Goal: Find specific page/section: Find specific page/section

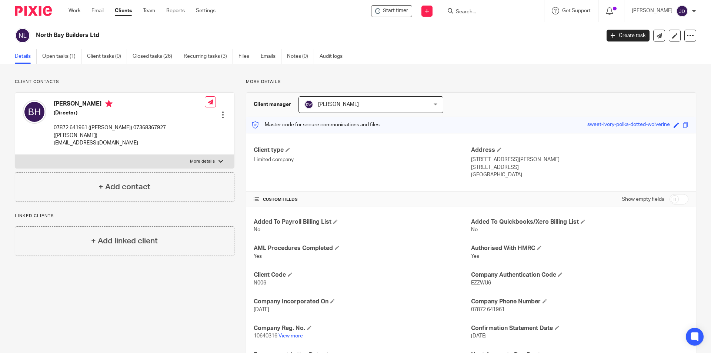
scroll to position [37, 0]
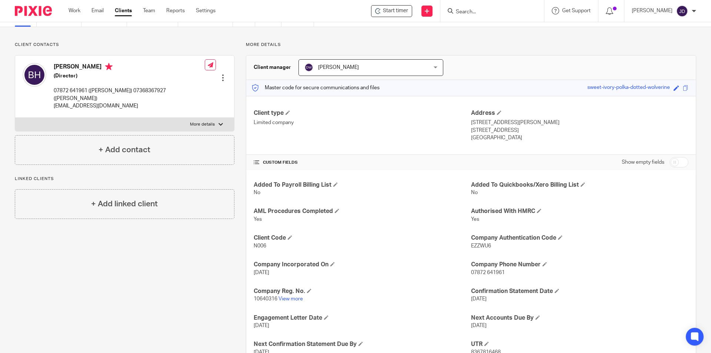
click at [488, 11] on input "Search" at bounding box center [488, 12] width 67 height 7
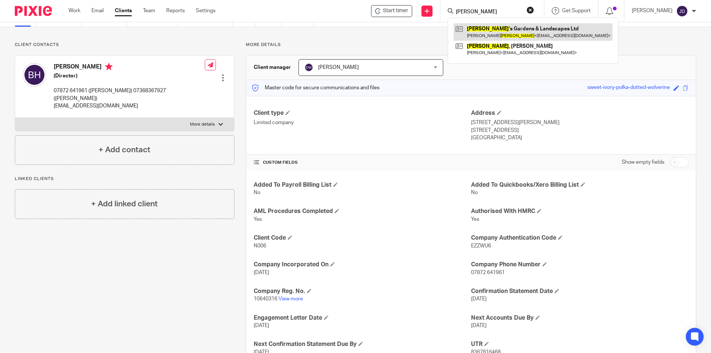
type input "barrigan"
click at [490, 28] on link at bounding box center [532, 31] width 159 height 17
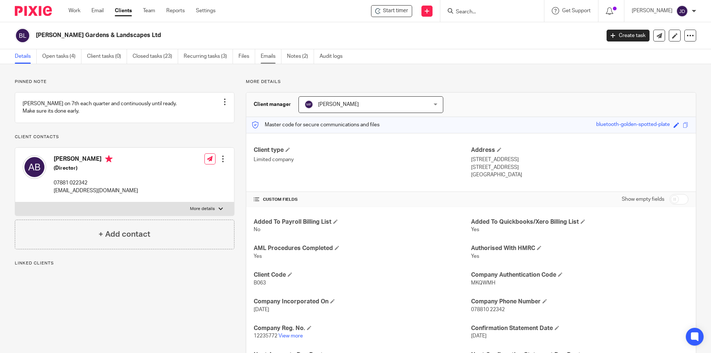
click at [276, 58] on link "Emails" at bounding box center [271, 56] width 21 height 14
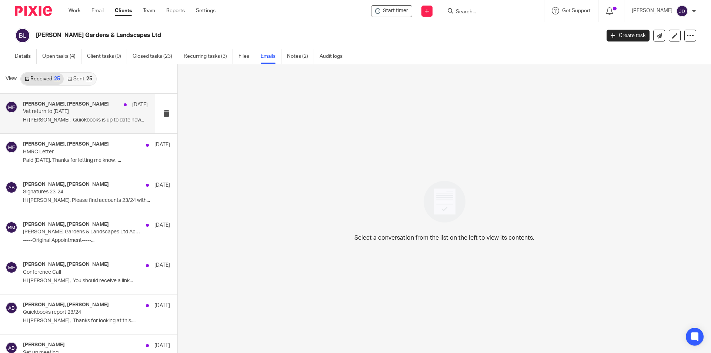
click at [93, 116] on div "[PERSON_NAME], [PERSON_NAME] [DATE] Vat return to [DATE] Hi [PERSON_NAME], Quic…" at bounding box center [85, 113] width 125 height 25
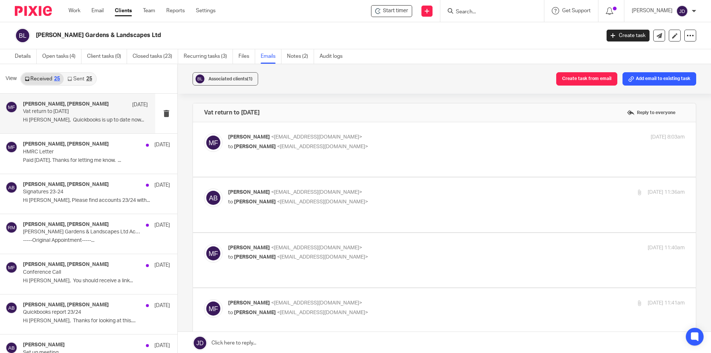
click at [369, 133] on p "[PERSON_NAME] <[EMAIL_ADDRESS][DOMAIN_NAME]>" at bounding box center [380, 137] width 304 height 8
checkbox input "true"
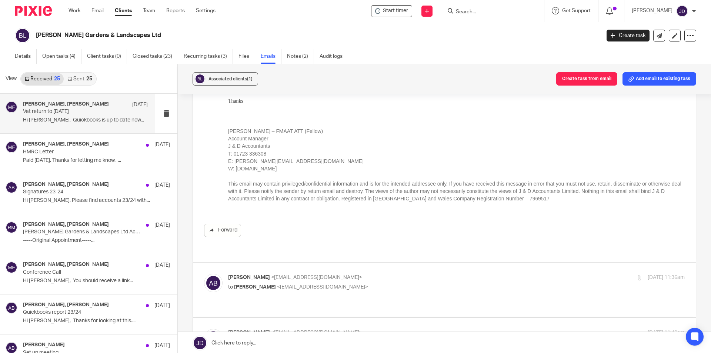
scroll to position [148, 0]
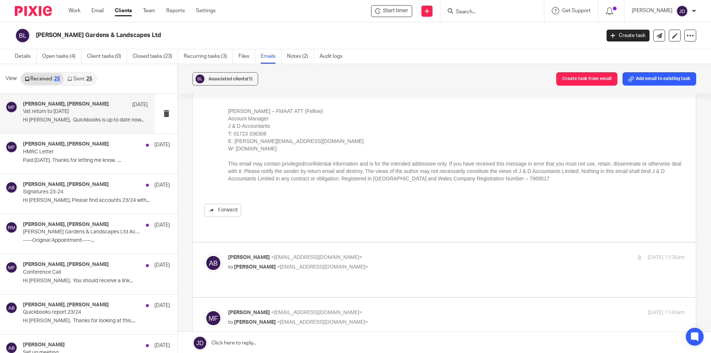
click at [393, 254] on p "[PERSON_NAME] <[EMAIL_ADDRESS][DOMAIN_NAME]>" at bounding box center [380, 258] width 304 height 8
checkbox input "true"
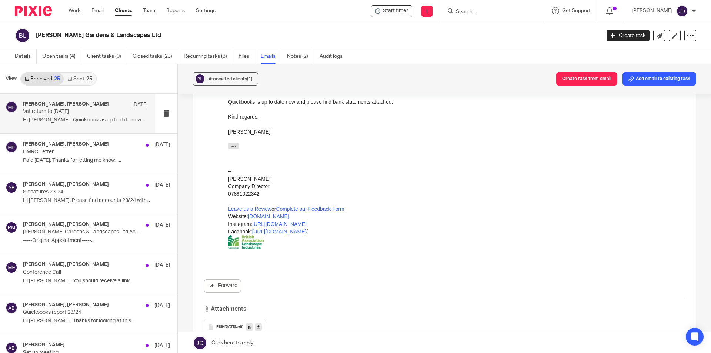
scroll to position [444, 0]
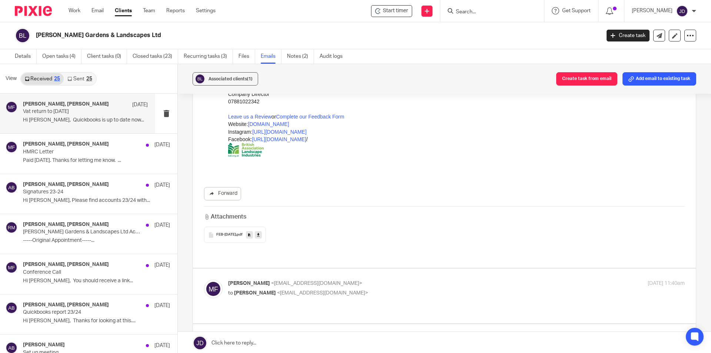
click at [394, 268] on label at bounding box center [444, 295] width 503 height 54
click at [204, 279] on input "checkbox" at bounding box center [204, 279] width 0 height 0
checkbox input "true"
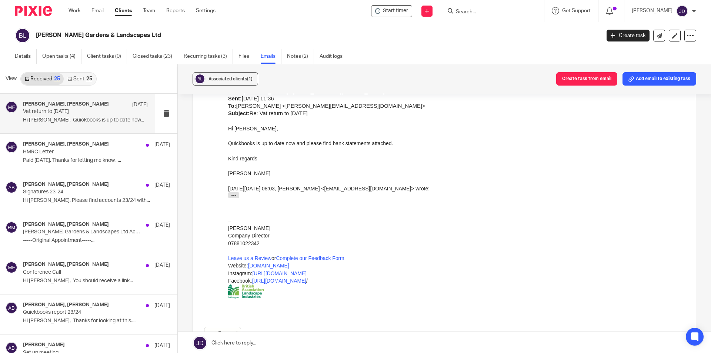
scroll to position [1329, 0]
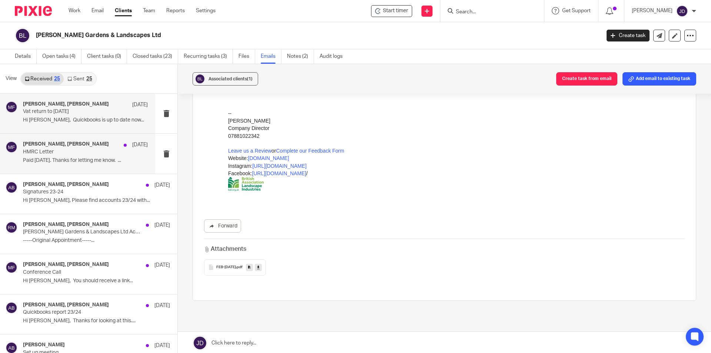
click at [100, 147] on div "[PERSON_NAME], [PERSON_NAME] [DATE]" at bounding box center [85, 144] width 125 height 7
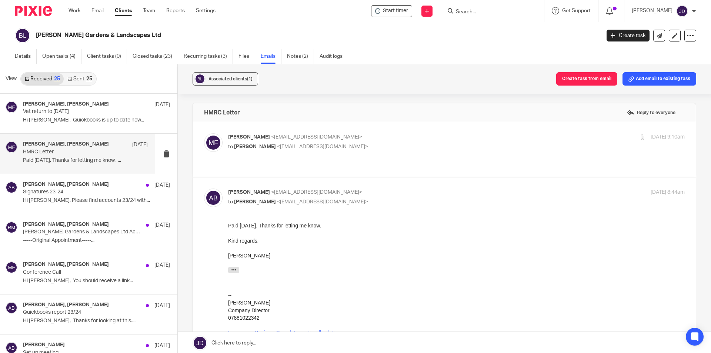
scroll to position [0, 0]
click at [439, 129] on label at bounding box center [444, 149] width 503 height 54
click at [204, 133] on input "checkbox" at bounding box center [204, 133] width 0 height 0
checkbox input "true"
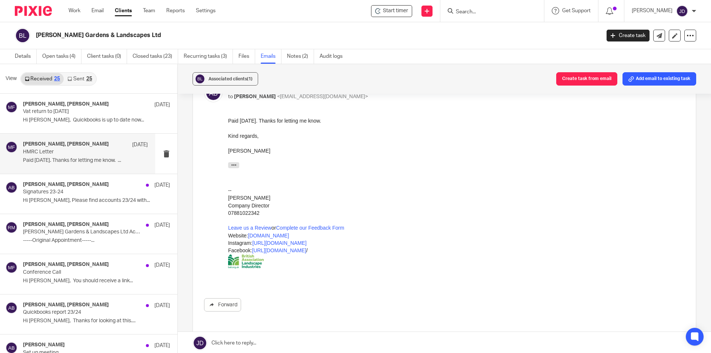
scroll to position [398, 0]
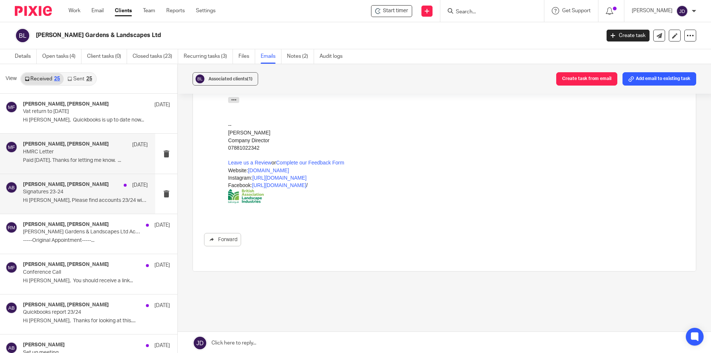
click at [73, 190] on p "Signatures 23-24" at bounding box center [73, 192] width 100 height 6
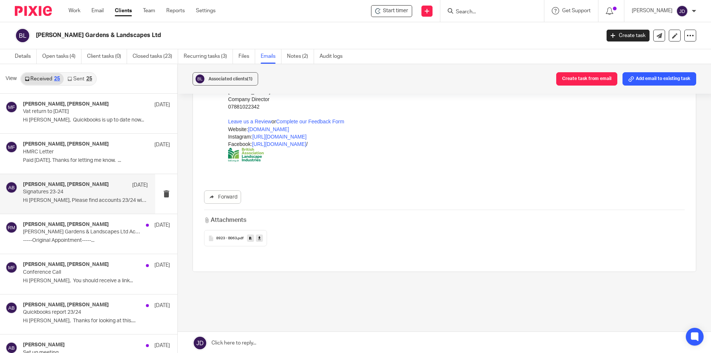
scroll to position [0, 0]
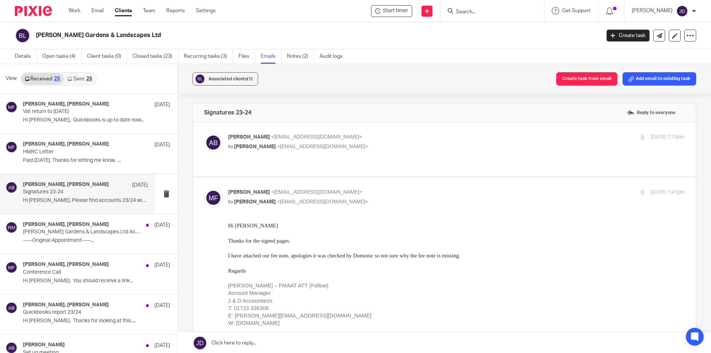
click at [434, 128] on label at bounding box center [444, 149] width 503 height 54
click at [204, 133] on input "checkbox" at bounding box center [204, 133] width 0 height 0
checkbox input "true"
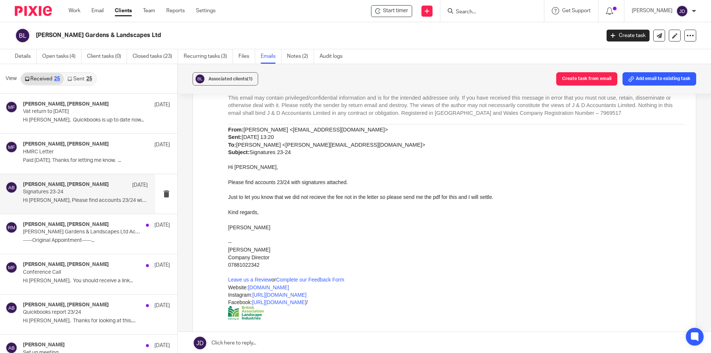
scroll to position [629, 0]
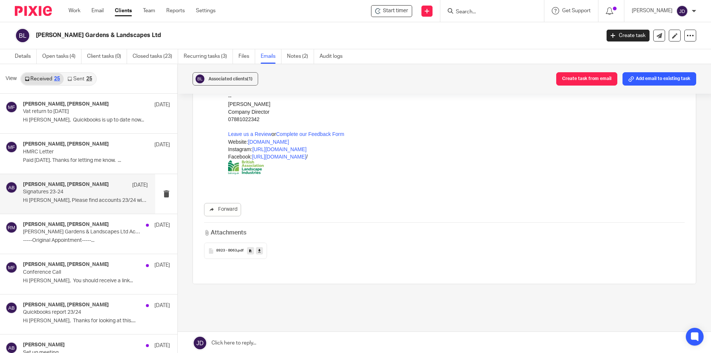
click at [82, 81] on link "Sent 25" at bounding box center [80, 79] width 32 height 12
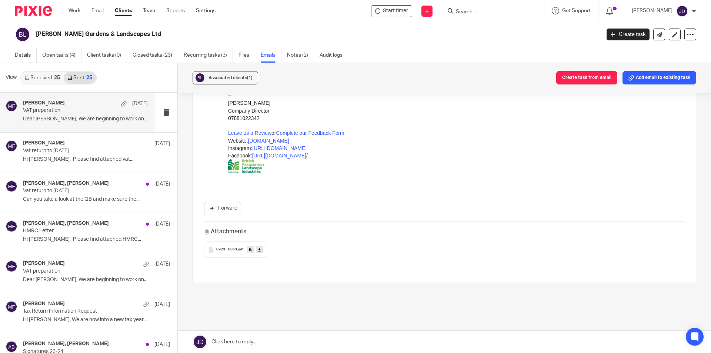
click at [97, 119] on p "Dear [PERSON_NAME], We are beginning to work on..." at bounding box center [85, 119] width 125 height 6
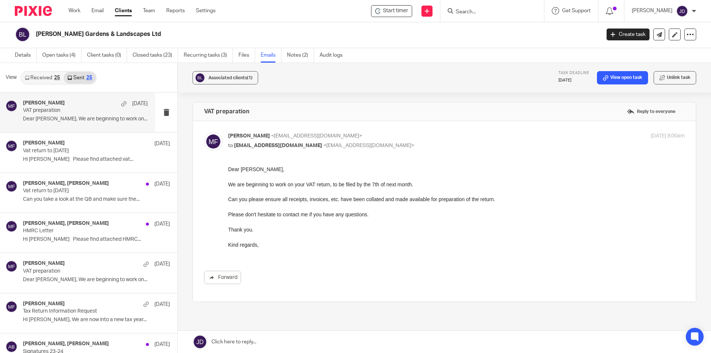
scroll to position [0, 0]
click at [91, 148] on p "Vat return to [DATE]" at bounding box center [73, 151] width 100 height 6
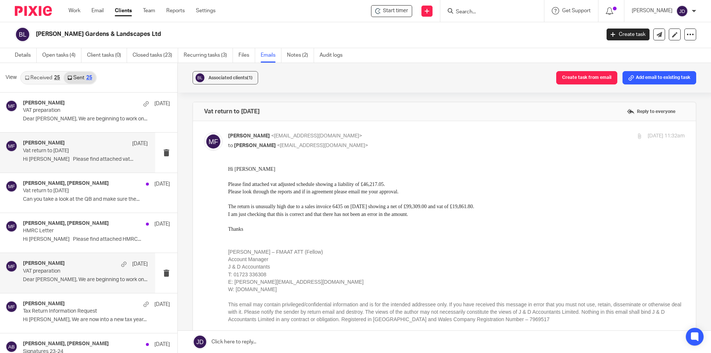
click at [70, 276] on div "[PERSON_NAME] [DATE] VAT preparation Dear [PERSON_NAME], We are beginning to wo…" at bounding box center [85, 272] width 125 height 25
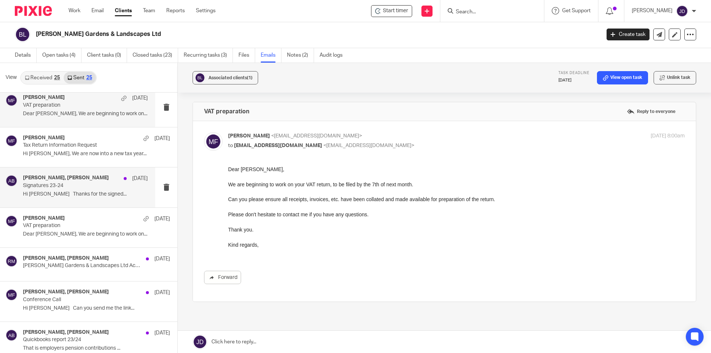
scroll to position [185, 0]
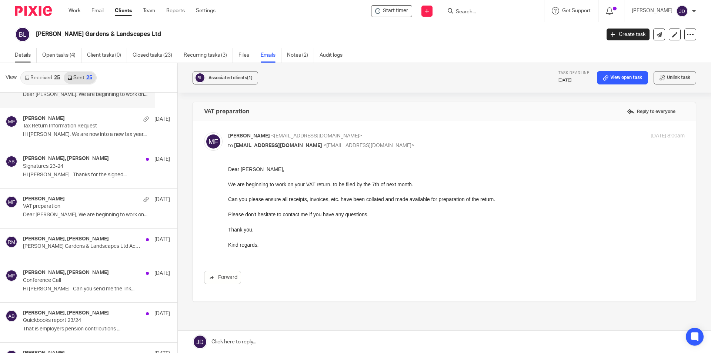
click at [23, 52] on link "Details" at bounding box center [26, 55] width 22 height 14
